Goal: Information Seeking & Learning: Learn about a topic

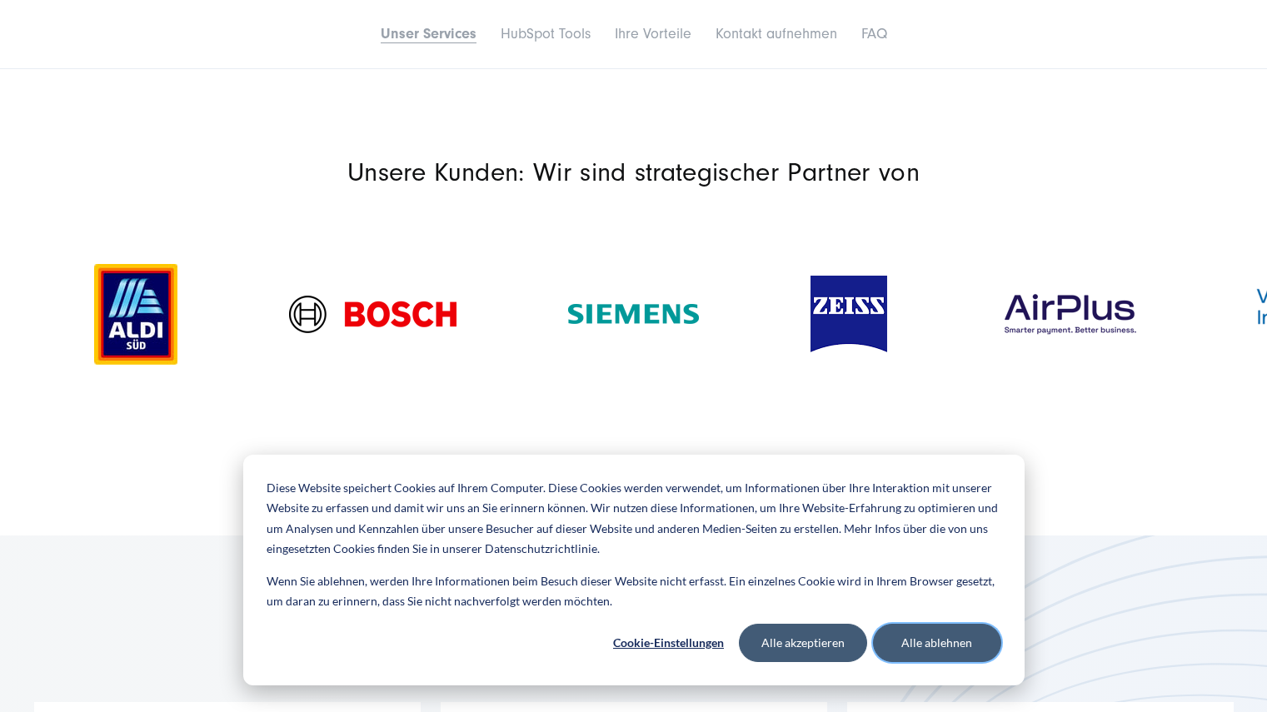
click at [952, 637] on button "Alle ablehnen" at bounding box center [937, 643] width 128 height 38
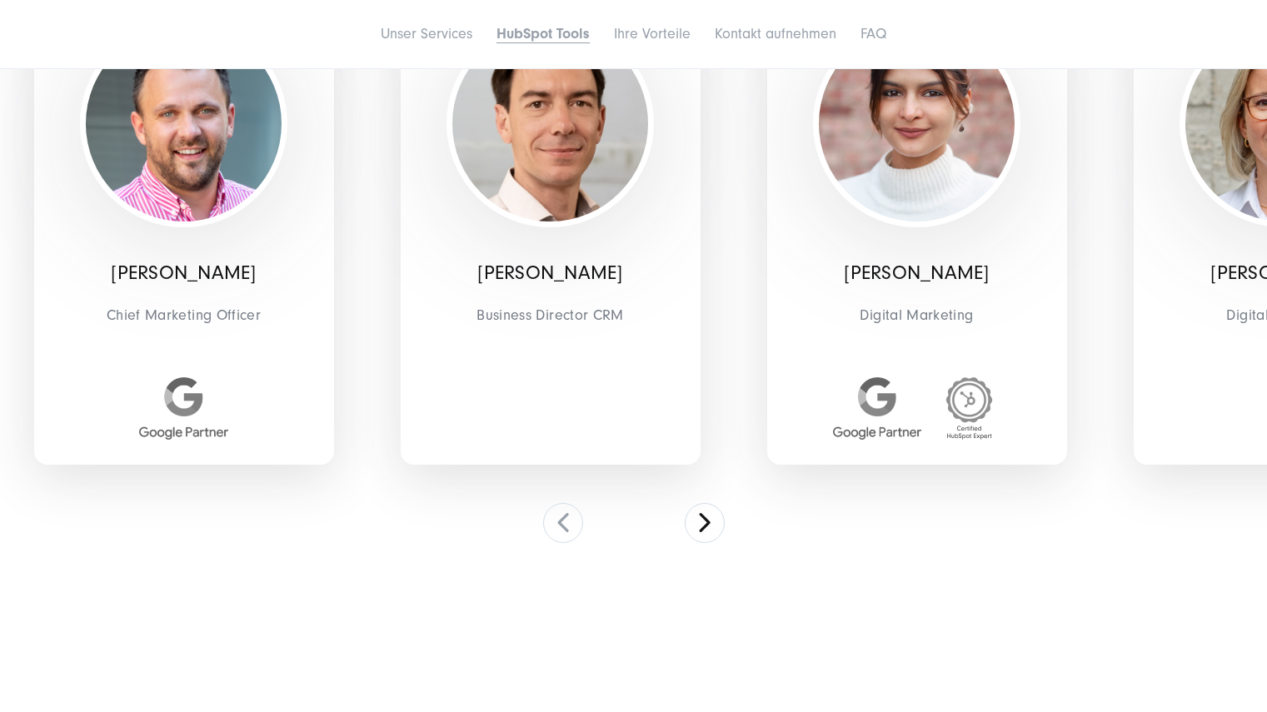
scroll to position [3915, 0]
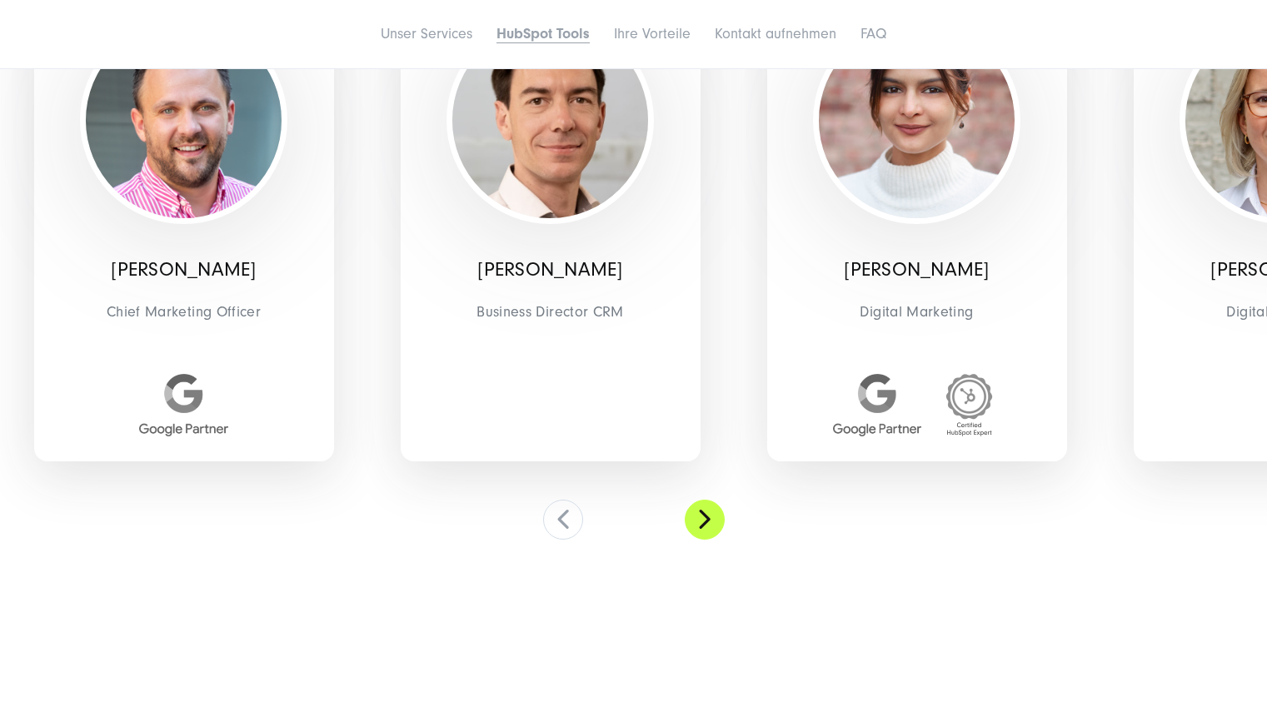
click at [704, 517] on button at bounding box center [705, 520] width 40 height 40
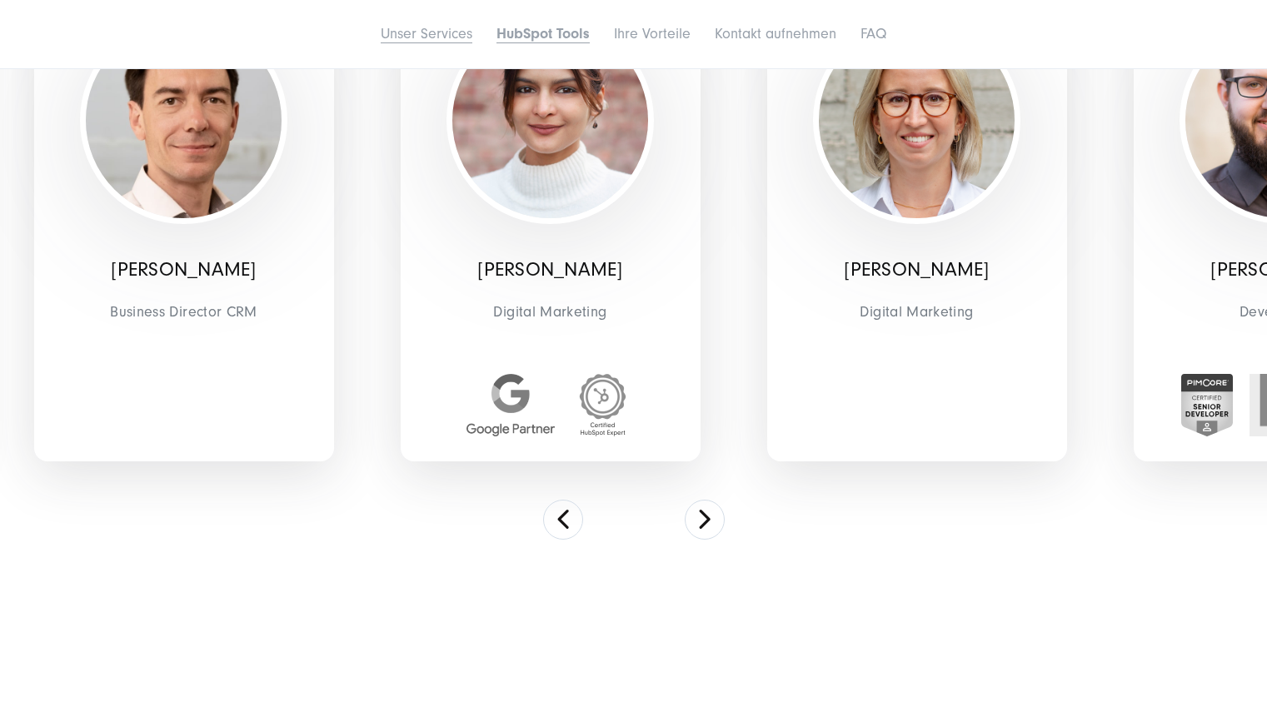
click at [435, 34] on link "Unser Services" at bounding box center [427, 33] width 92 height 17
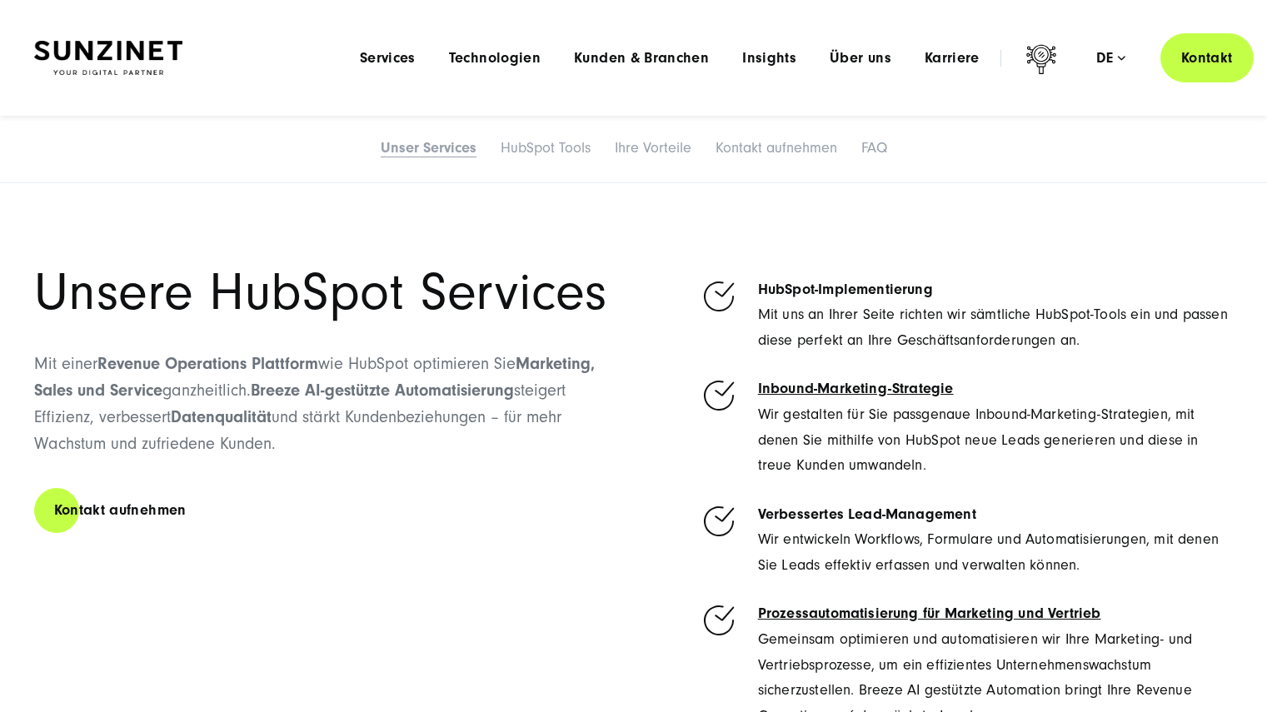
scroll to position [919, 0]
click at [390, 57] on span "Services" at bounding box center [388, 58] width 56 height 17
click at [492, 58] on span "Technologien" at bounding box center [495, 58] width 92 height 17
click at [631, 633] on div "Unsere HubSpot Services Mit einer Revenue Operations Plattform wie HubSpot opti…" at bounding box center [633, 573] width 1199 height 611
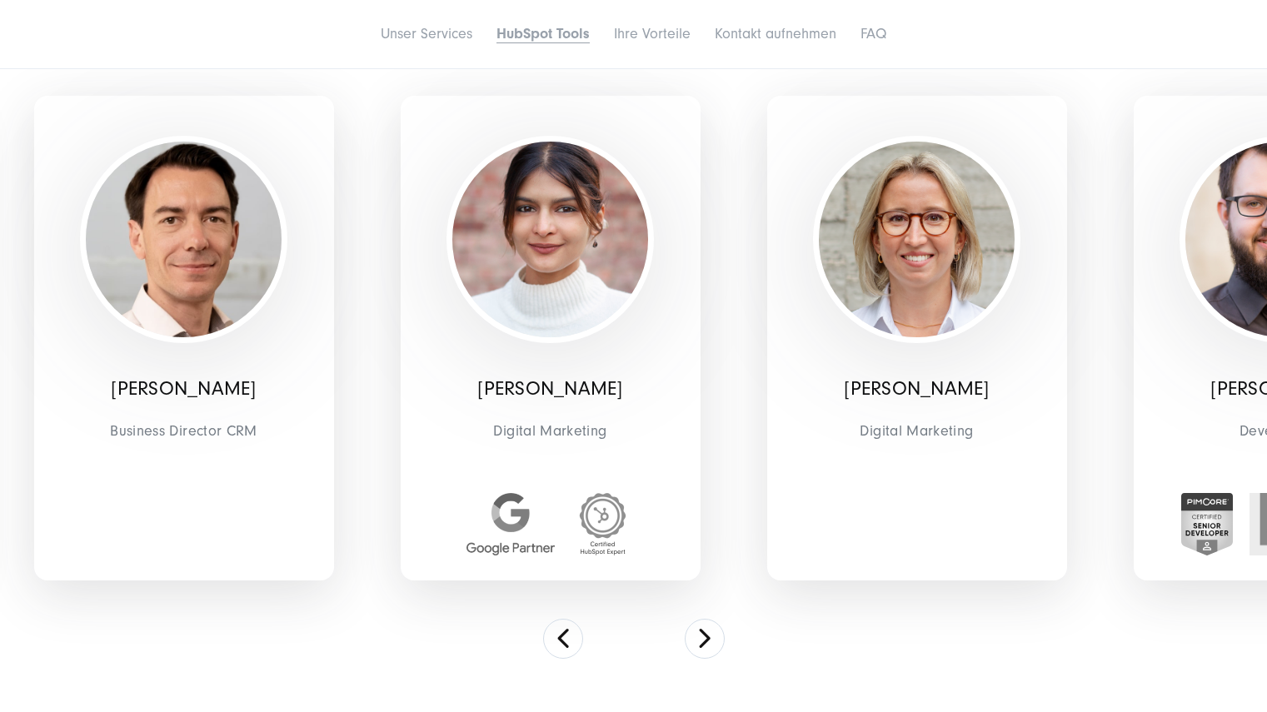
scroll to position [3834, 0]
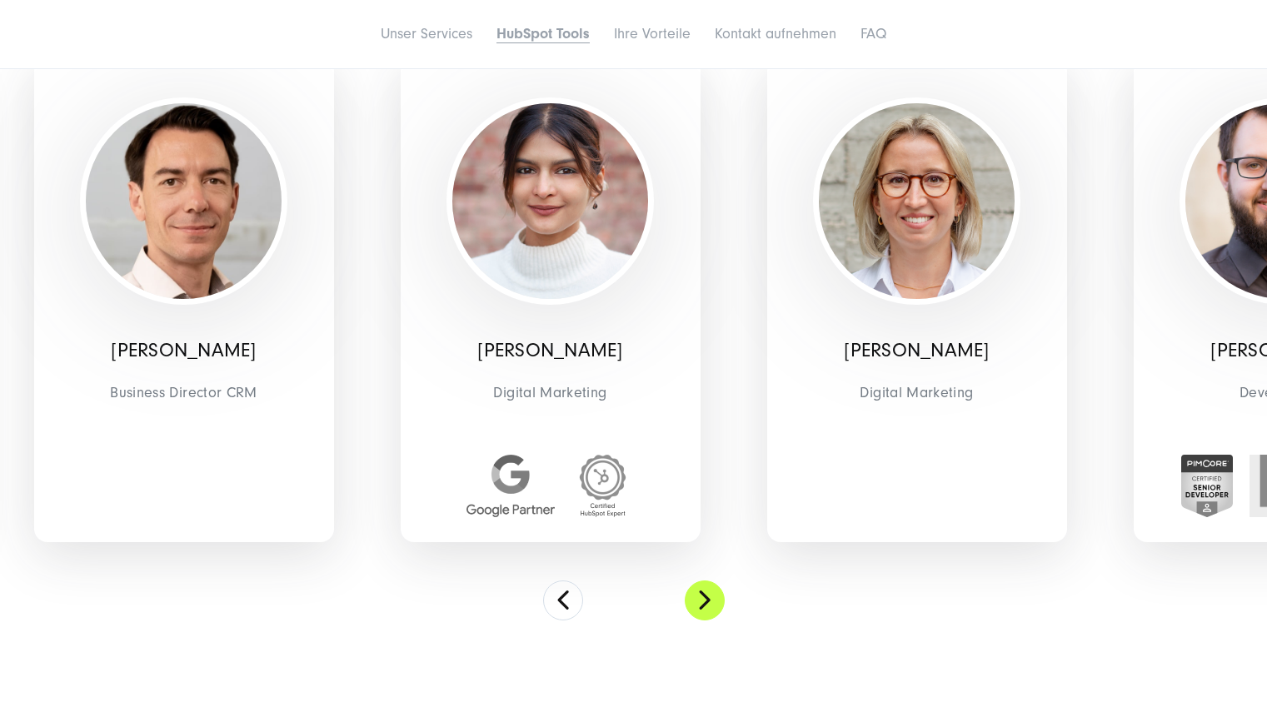
click at [695, 605] on button at bounding box center [705, 601] width 40 height 40
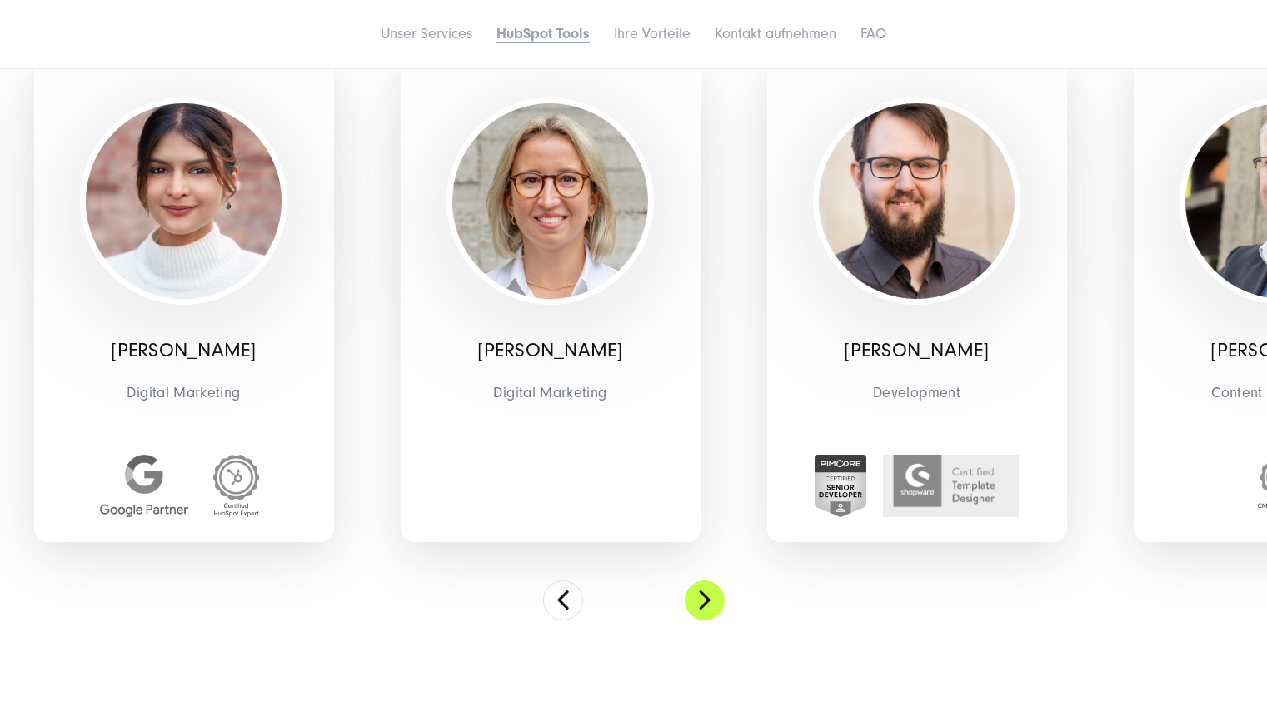
click at [701, 610] on button at bounding box center [705, 601] width 40 height 40
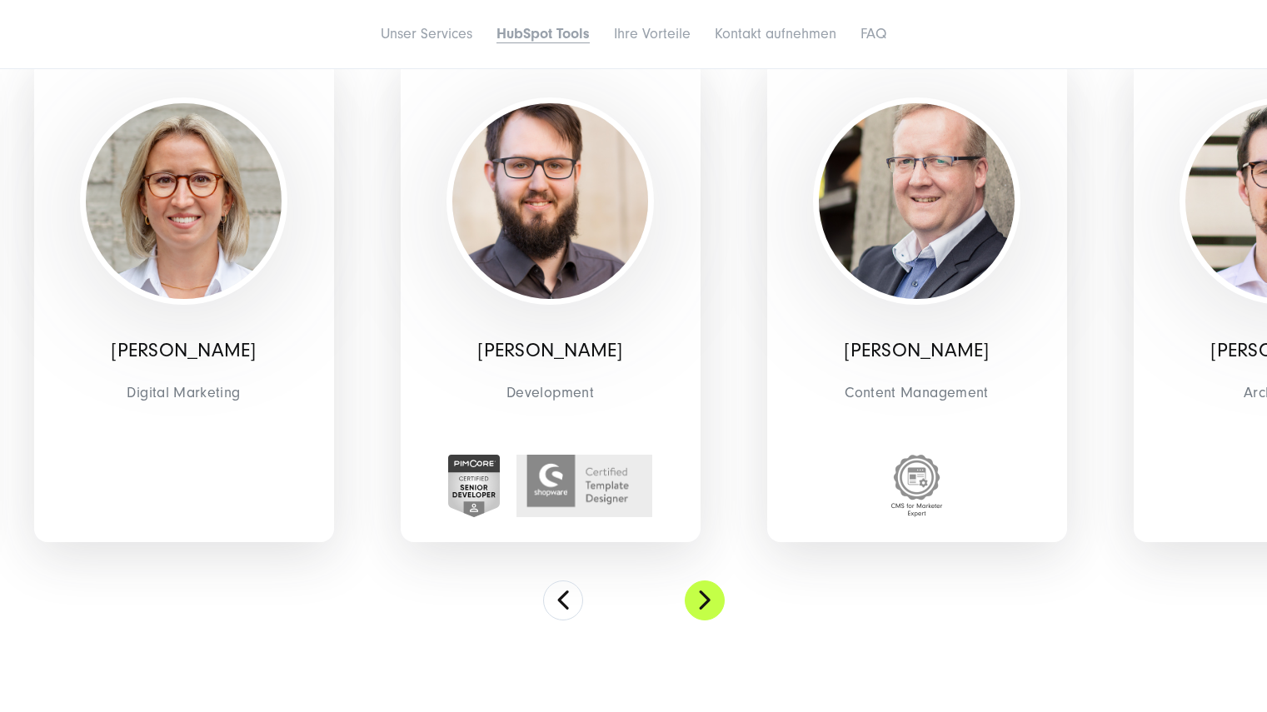
click at [701, 611] on button at bounding box center [705, 601] width 40 height 40
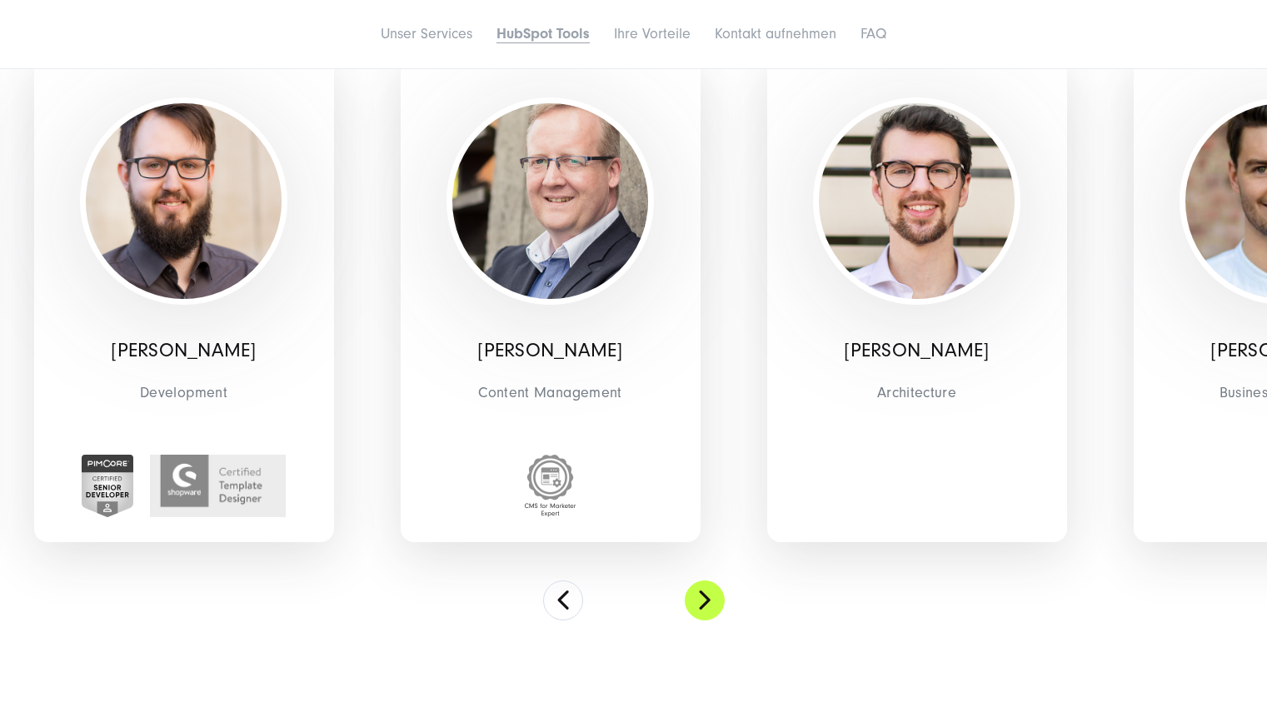
click at [701, 611] on button at bounding box center [705, 601] width 40 height 40
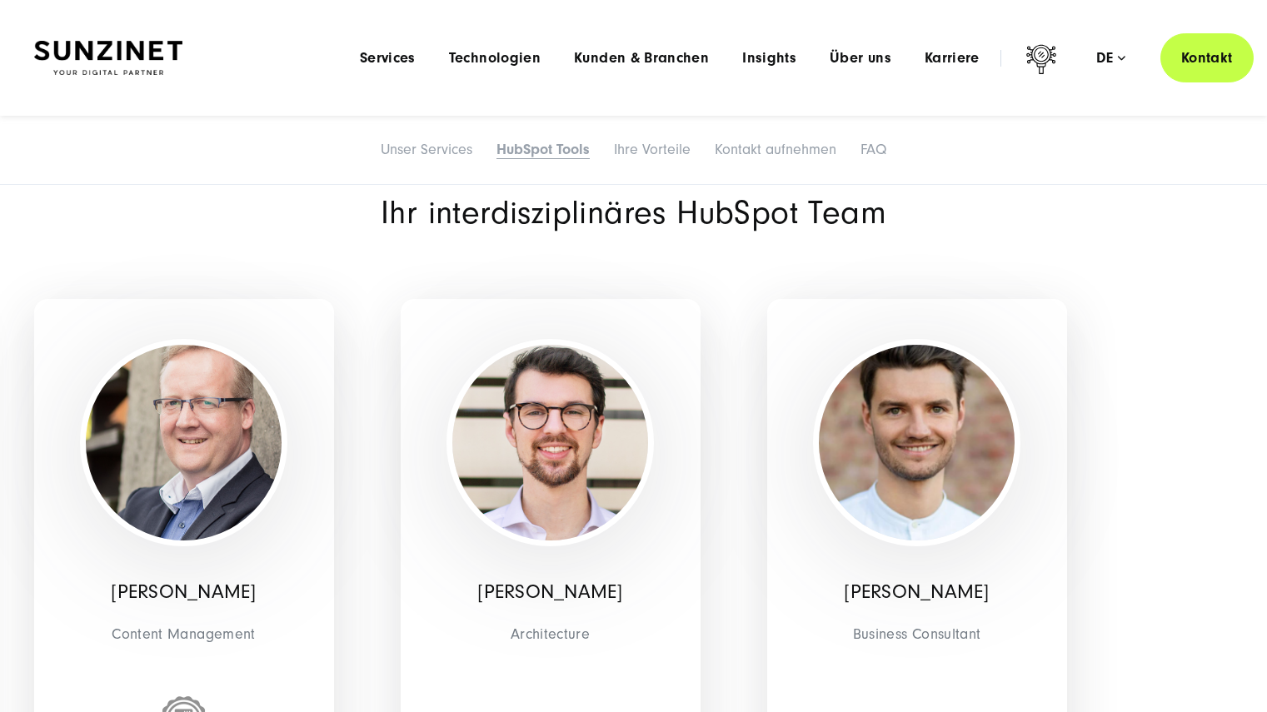
scroll to position [3584, 0]
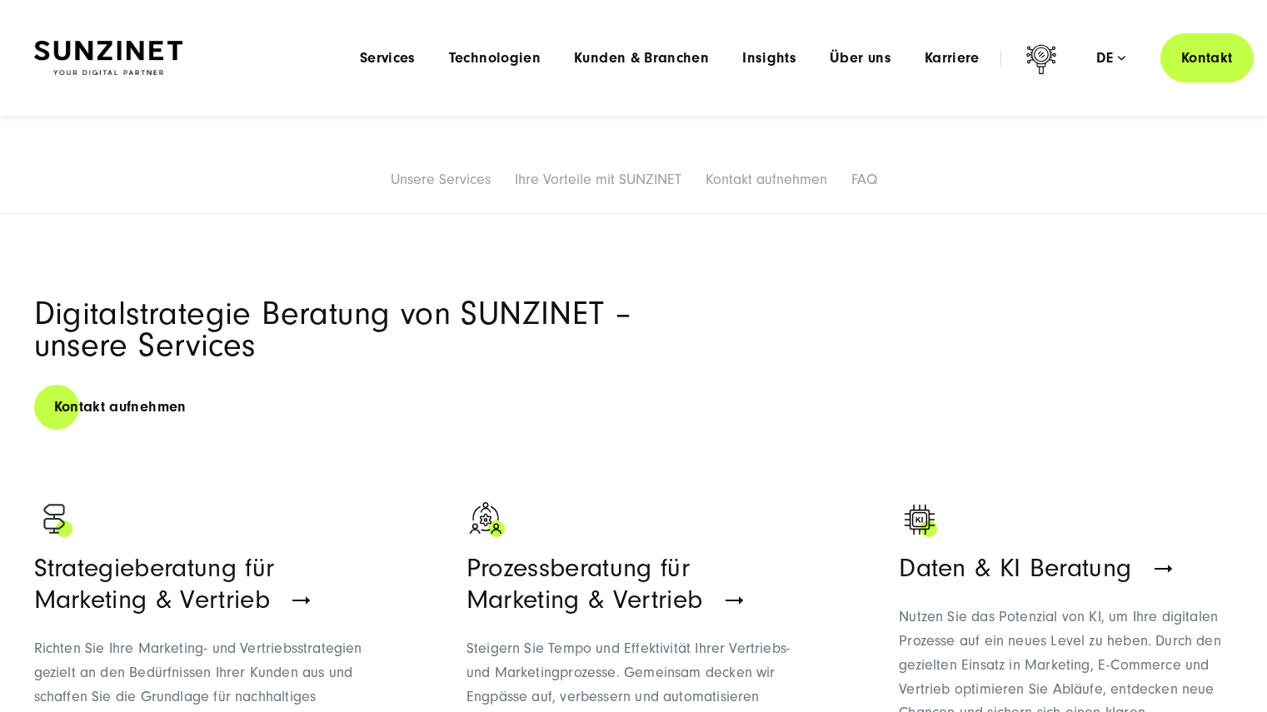
scroll to position [666, 0]
